Goal: Transaction & Acquisition: Purchase product/service

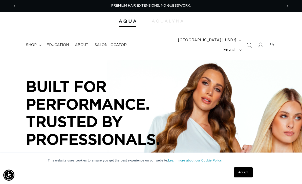
click at [30, 43] on span "shop" at bounding box center [31, 45] width 11 height 5
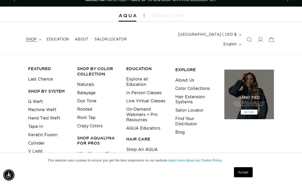
scroll to position [6, 0]
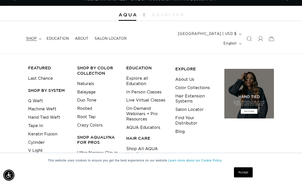
click at [55, 113] on link "Hand Tied Weft" at bounding box center [44, 117] width 32 height 8
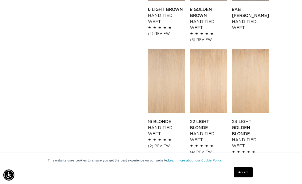
scroll to position [476, 0]
click at [214, 119] on link "22 Light Blonde Hand Tied Weft" at bounding box center [208, 131] width 37 height 24
